Goal: Transaction & Acquisition: Book appointment/travel/reservation

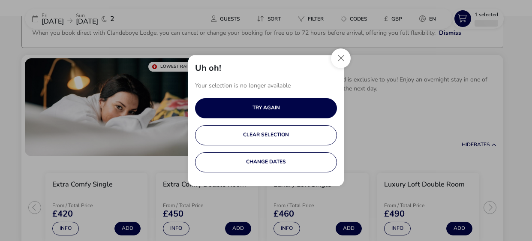
scroll to position [60, 0]
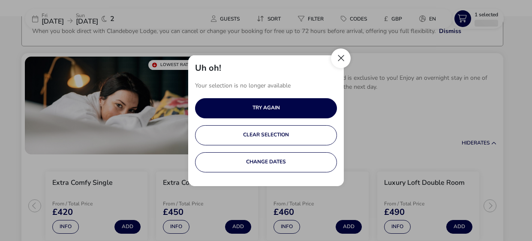
click at [341, 60] on button "Close" at bounding box center [341, 58] width 20 height 20
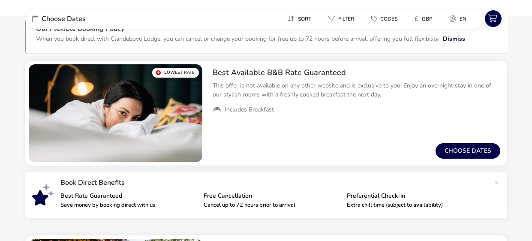
scroll to position [49, 0]
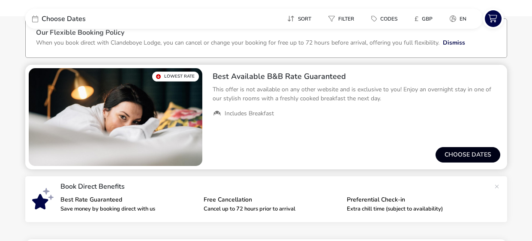
click at [457, 154] on button "Choose dates" at bounding box center [468, 154] width 65 height 15
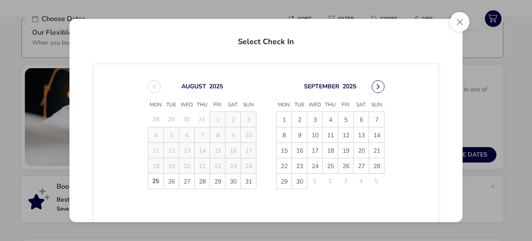
click at [379, 85] on icon "Next Month" at bounding box center [378, 87] width 6 height 6
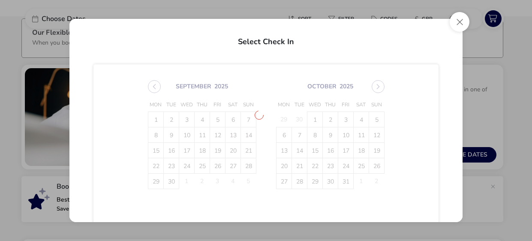
click at [379, 85] on span "[DATE] Mon Tue Wed Thu Fri Sat Sun 1 2 3 4 5 6 7 8 9 10 11 12 13 14 15 16 17 18…" at bounding box center [266, 134] width 252 height 129
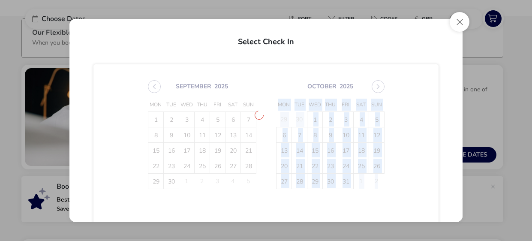
click at [379, 85] on span "[DATE] Mon Tue Wed Thu Fri Sat Sun 1 2 3 4 5 6 7 8 9 10 11 12 13 14 15 16 17 18…" at bounding box center [266, 134] width 252 height 129
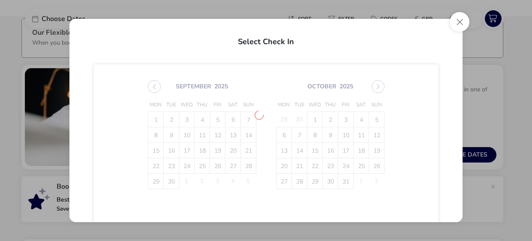
click at [379, 85] on span "[DATE] Mon Tue Wed Thu Fri Sat Sun 1 2 3 4 5 6 7 8 9 10 11 12 13 14 15 16 17 18…" at bounding box center [266, 134] width 252 height 129
click at [379, 85] on span "[DATE] Mon Tue Wed Thu Fri Sat Sun 29 30 1 2 3 4 5 6 7 8 9 10 11 12 13 14 15 16…" at bounding box center [266, 134] width 252 height 129
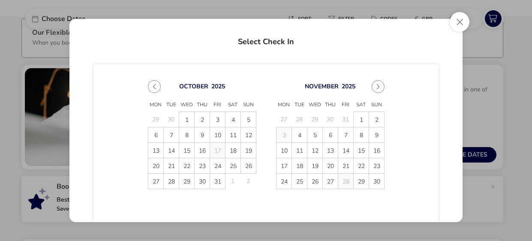
click at [379, 85] on icon "Next Month" at bounding box center [378, 87] width 6 height 6
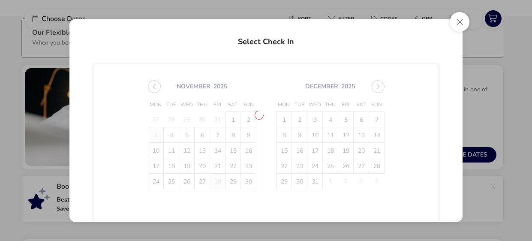
click at [379, 85] on span "[DATE] Mon Tue Wed Thu Fri Sat Sun 27 28 29 30 31 1 2 3 4 5 6 7 8 9 10 11 12 13…" at bounding box center [266, 134] width 252 height 129
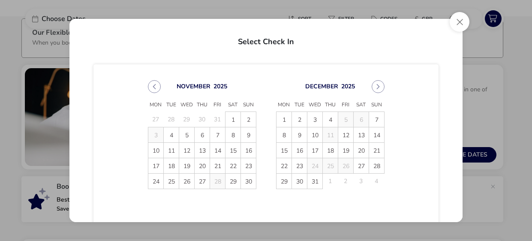
click at [379, 85] on icon "Next Month" at bounding box center [378, 87] width 6 height 6
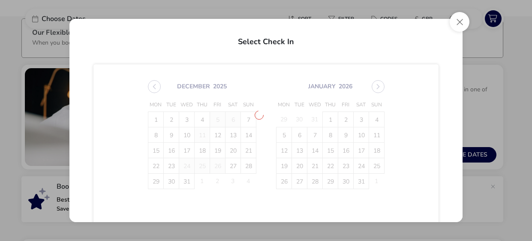
click at [379, 85] on span "[DATE] Mon Tue Wed Thu Fri Sat Sun 1 2 3 4 5 6 7 8 9 10 11 12 13 14 15 16 17 18…" at bounding box center [266, 134] width 252 height 129
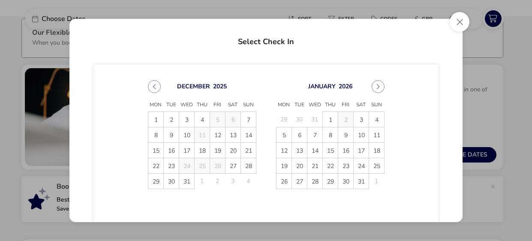
click at [379, 85] on icon "Next Month" at bounding box center [378, 87] width 6 height 6
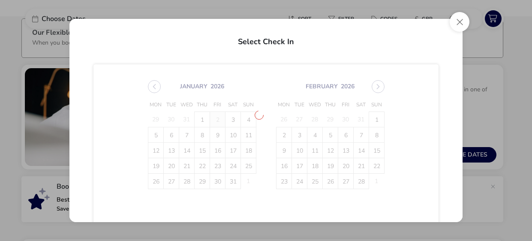
click at [379, 85] on span "[DATE] Mon Tue Wed Thu Fri Sat Sun 29 30 31 1 2 3 4 5 6 7 8 9 10 11 12 13 14 15…" at bounding box center [266, 134] width 252 height 129
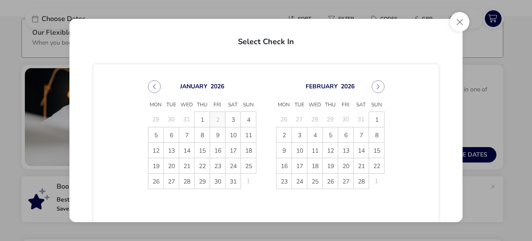
click at [379, 85] on icon "Next Month" at bounding box center [378, 87] width 6 height 6
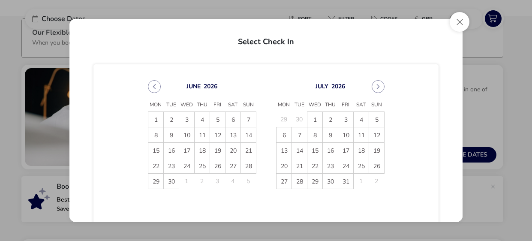
click at [379, 85] on icon "Next Month" at bounding box center [378, 87] width 6 height 6
click at [348, 167] on span "25" at bounding box center [346, 166] width 15 height 15
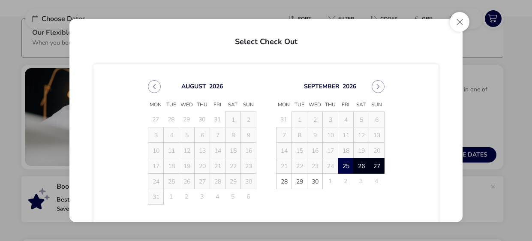
click at [378, 168] on span "27" at bounding box center [377, 166] width 15 height 15
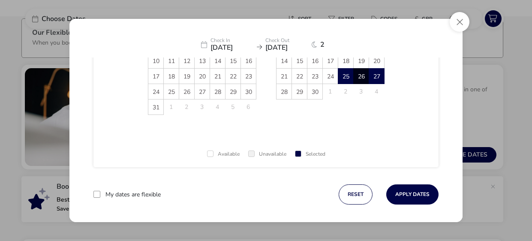
scroll to position [95, 0]
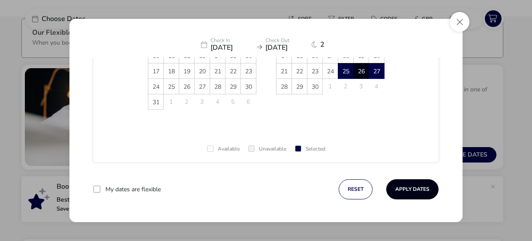
click at [421, 187] on button "Apply Dates" at bounding box center [412, 189] width 52 height 20
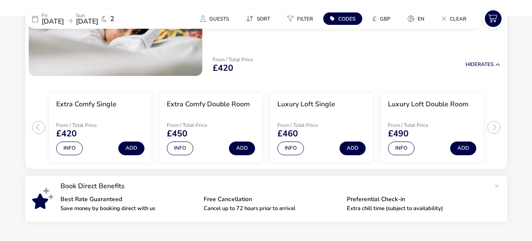
scroll to position [141, 0]
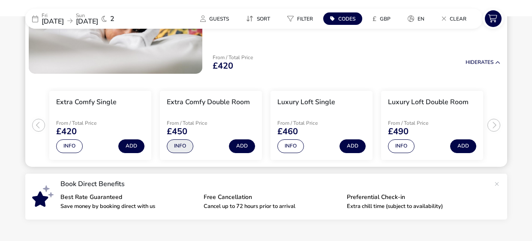
click at [184, 143] on button "Info" at bounding box center [180, 146] width 27 height 14
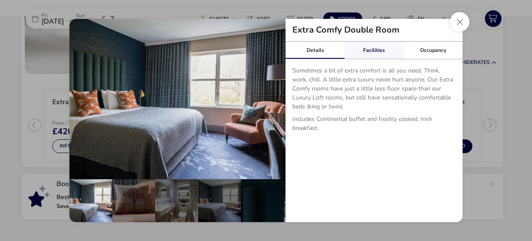
click at [365, 48] on div "Facilities" at bounding box center [374, 50] width 59 height 17
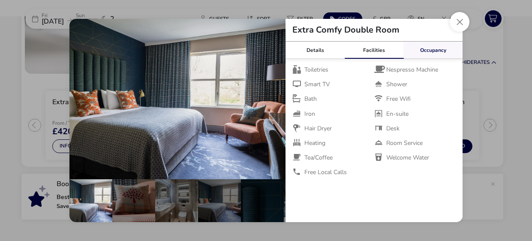
click at [429, 49] on div "Occupancy" at bounding box center [432, 50] width 59 height 17
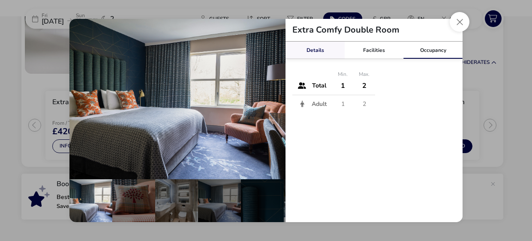
click at [311, 55] on div "Details" at bounding box center [315, 50] width 59 height 17
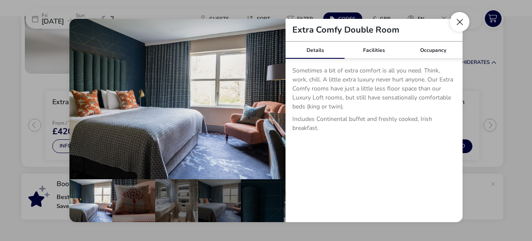
click at [463, 16] on button "Close dialog" at bounding box center [460, 22] width 20 height 20
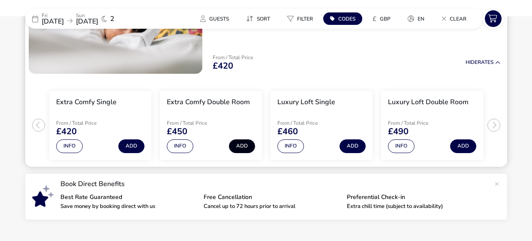
click at [244, 147] on button "Add" at bounding box center [242, 146] width 26 height 14
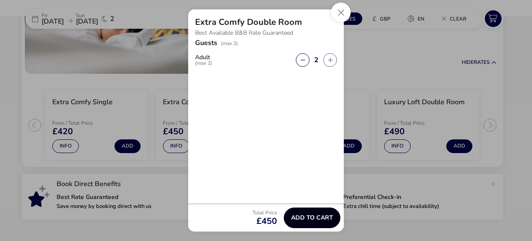
click at [309, 214] on span "Add to cart" at bounding box center [312, 217] width 42 height 6
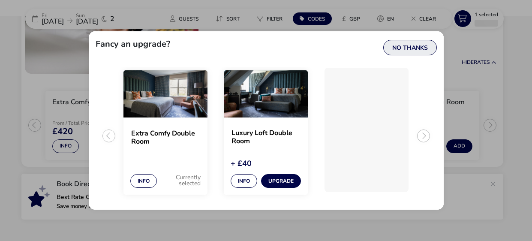
click at [417, 46] on button "No Thanks" at bounding box center [410, 47] width 54 height 15
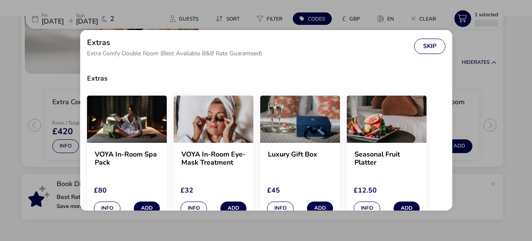
scroll to position [4, 0]
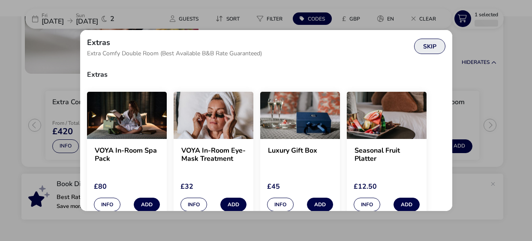
click at [424, 42] on button "Skip" at bounding box center [429, 46] width 31 height 15
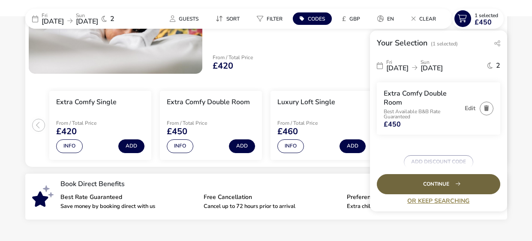
click at [465, 182] on div "Continue" at bounding box center [438, 184] width 123 height 20
